Goal: Task Accomplishment & Management: Manage account settings

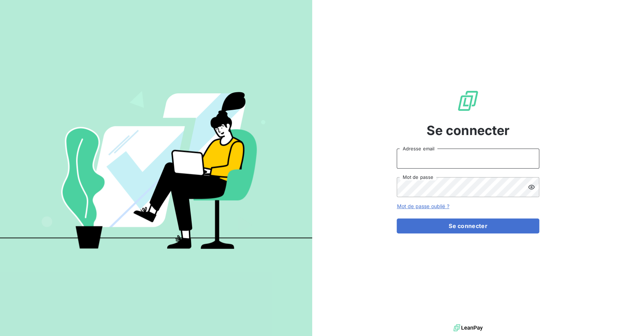
click at [447, 156] on input "Adresse email" at bounding box center [467, 159] width 142 height 20
drag, startPoint x: 421, startPoint y: 157, endPoint x: 457, endPoint y: 161, distance: 36.2
click at [457, 161] on input "admin@3dcelo" at bounding box center [467, 159] width 142 height 20
type input "admin@sonatelmobile"
click at [396, 218] on button "Se connecter" at bounding box center [467, 225] width 142 height 15
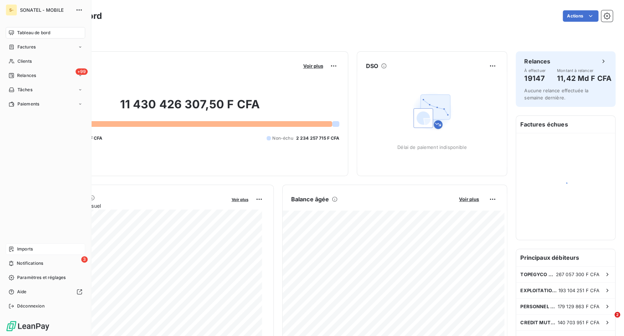
click at [9, 249] on icon at bounding box center [12, 249] width 6 height 6
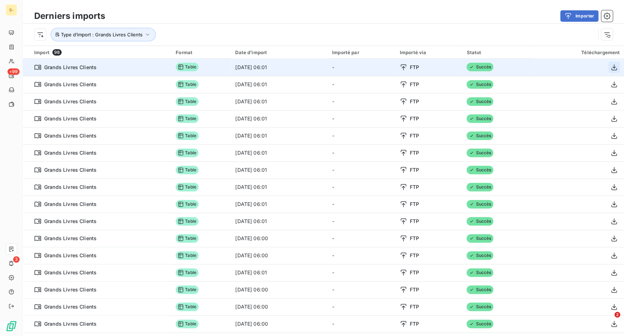
click at [610, 67] on icon "button" at bounding box center [613, 67] width 7 height 7
